Goal: Find specific page/section

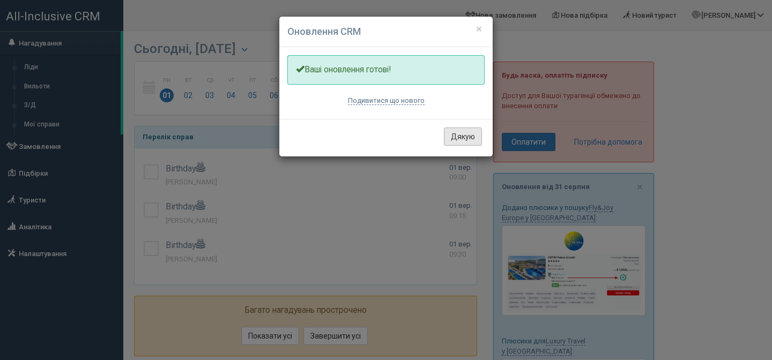
click at [463, 129] on button "Дякую" at bounding box center [463, 137] width 38 height 18
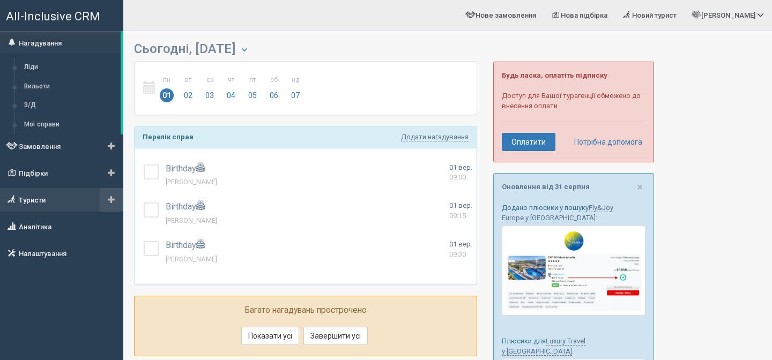
click at [41, 200] on link "Туристи" at bounding box center [61, 200] width 123 height 24
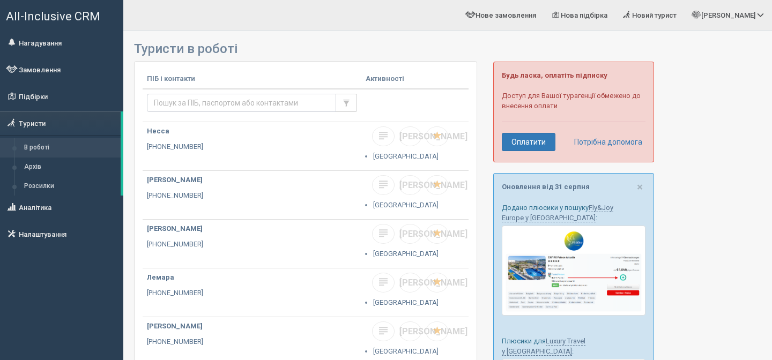
click at [220, 101] on input "text" at bounding box center [241, 103] width 189 height 18
type input "khomenko"
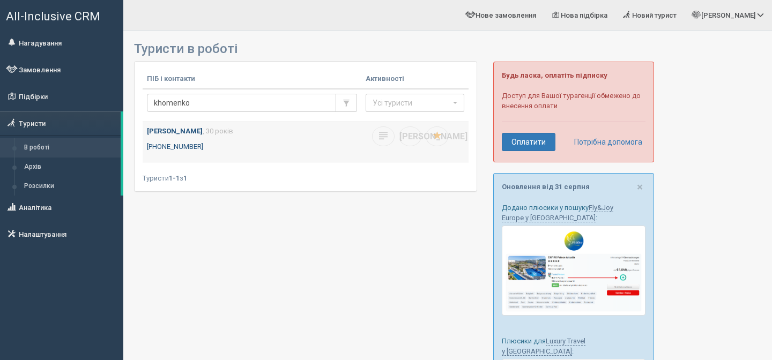
click at [300, 145] on p "+380 96 974 5738" at bounding box center [252, 147] width 210 height 10
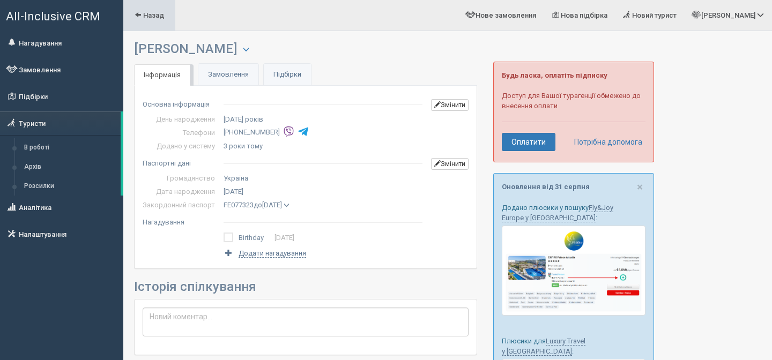
click at [146, 11] on span "Назад" at bounding box center [153, 15] width 21 height 8
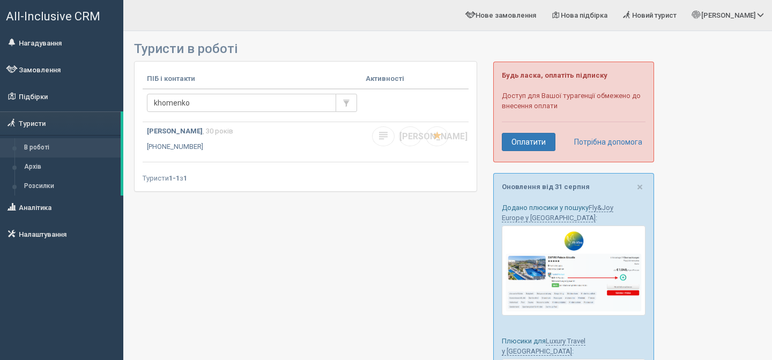
click at [190, 105] on input "khomenko" at bounding box center [241, 103] width 189 height 18
type input "[PERSON_NAME]"
